Goal: Use online tool/utility: Utilize a website feature to perform a specific function

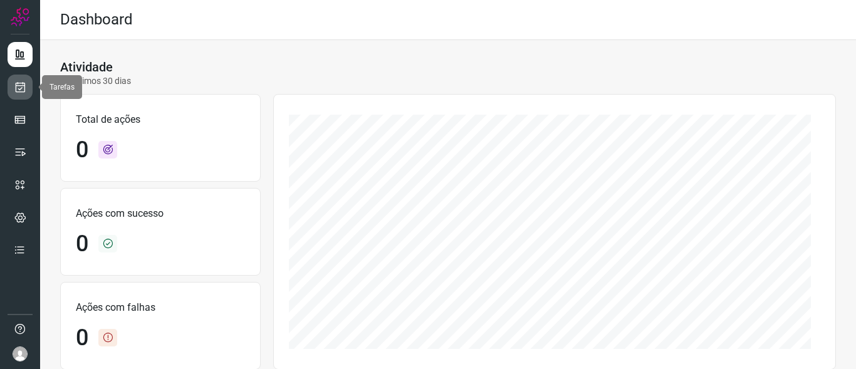
click at [24, 85] on icon at bounding box center [20, 87] width 13 height 13
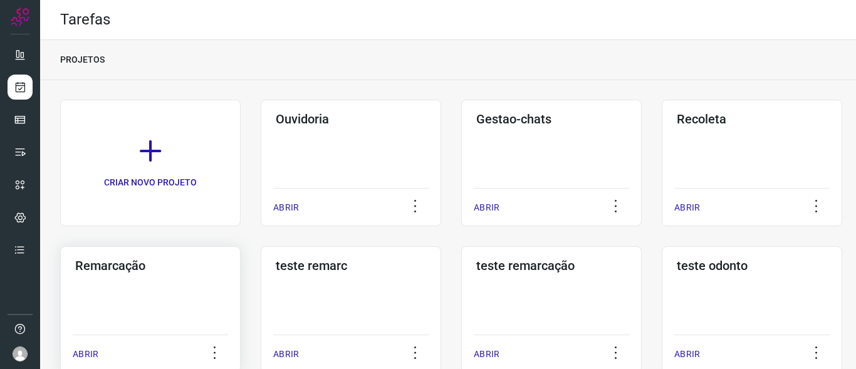
click at [108, 261] on h3 "Remarcação" at bounding box center [150, 265] width 150 height 15
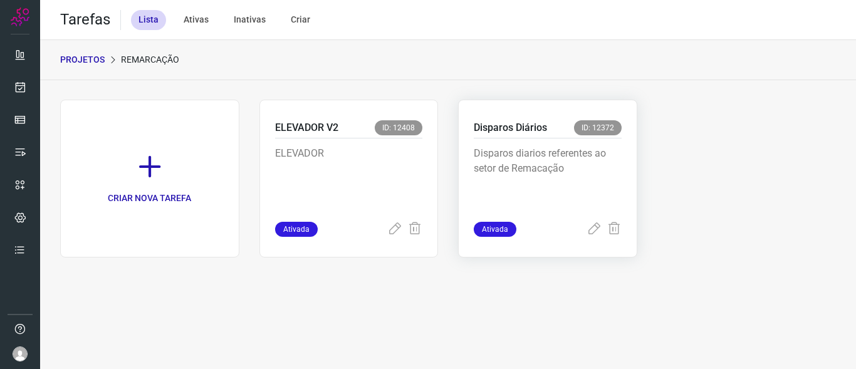
click at [510, 128] on p "Disparos Diários" at bounding box center [510, 127] width 73 height 15
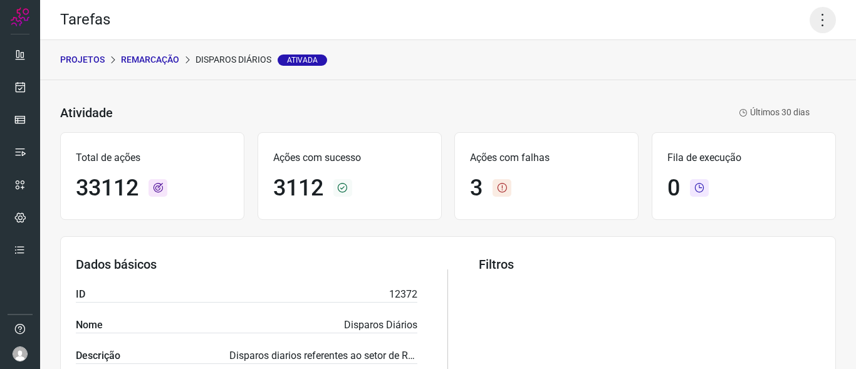
click at [812, 22] on icon at bounding box center [822, 20] width 26 height 26
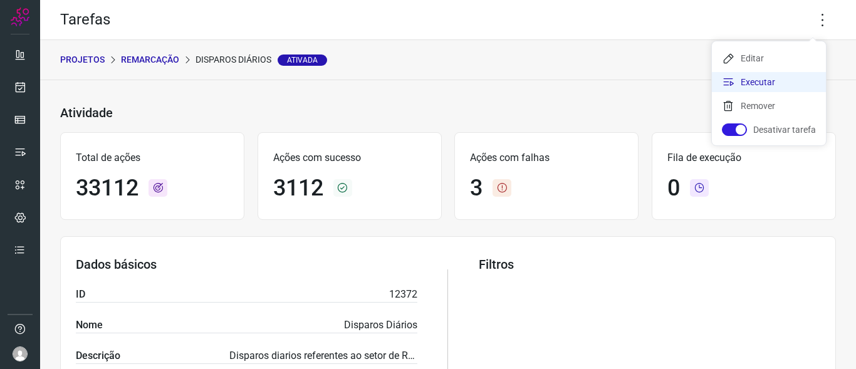
click at [750, 81] on li "Executar" at bounding box center [769, 82] width 114 height 20
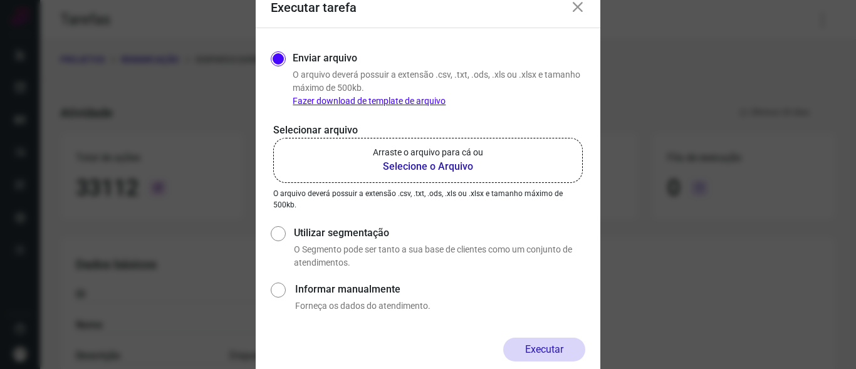
click at [406, 168] on b "Selecione o Arquivo" at bounding box center [428, 166] width 110 height 15
click at [0, 0] on input "Arraste o arquivo para cá ou Selecione o Arquivo" at bounding box center [0, 0] width 0 height 0
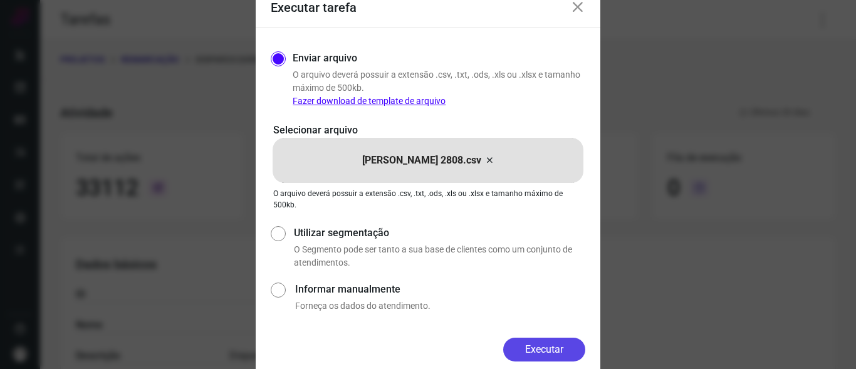
click at [554, 343] on button "Executar" at bounding box center [544, 350] width 82 height 24
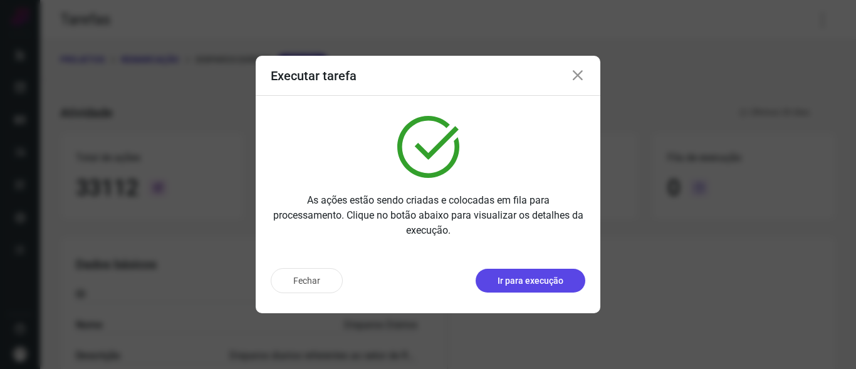
click at [547, 277] on p "Ir para execução" at bounding box center [530, 280] width 66 height 13
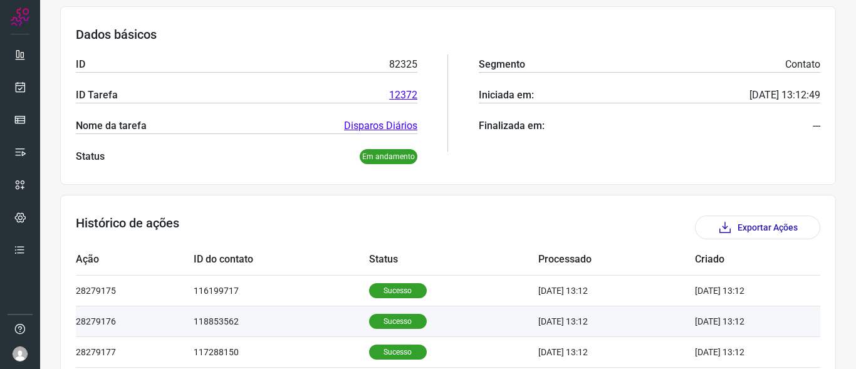
scroll to position [251, 0]
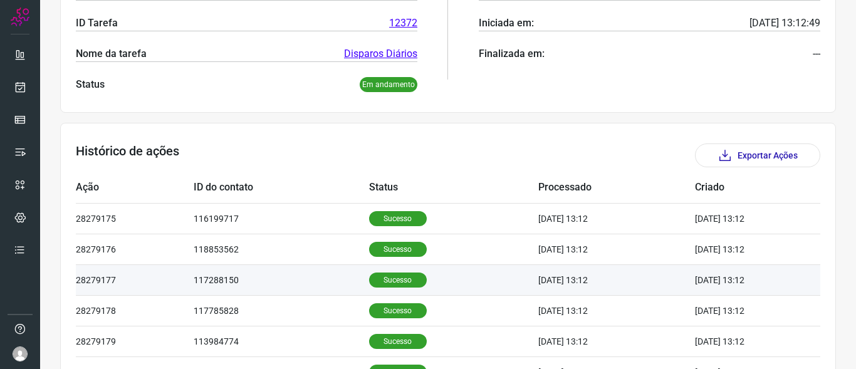
click at [392, 281] on p "Sucesso" at bounding box center [398, 279] width 58 height 15
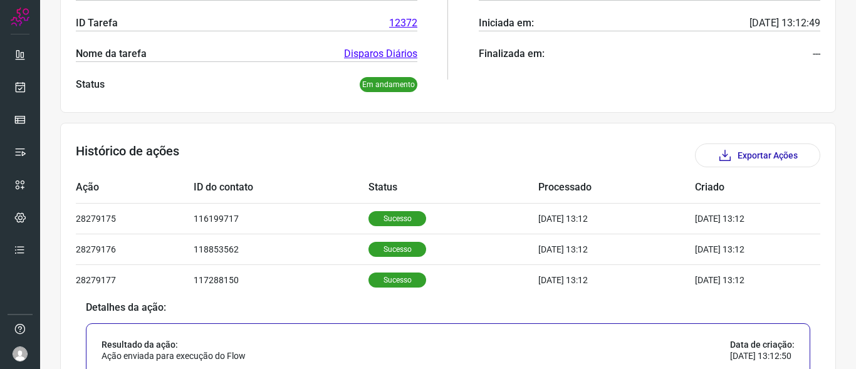
scroll to position [438, 0]
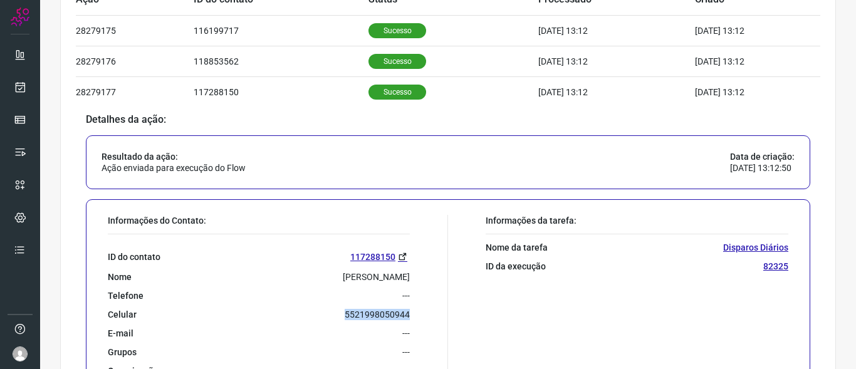
drag, startPoint x: 341, startPoint y: 317, endPoint x: 409, endPoint y: 314, distance: 67.7
click at [409, 314] on div "Informações do Contato: ID do contato 117288150 Nome [PERSON_NAME] Telefone ---…" at bounding box center [274, 299] width 346 height 169
copy p "5521998050944"
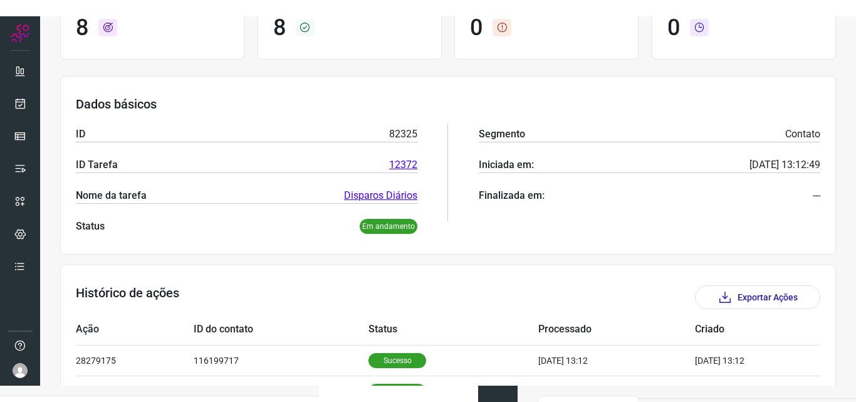
scroll to position [0, 0]
